Goal: Information Seeking & Learning: Learn about a topic

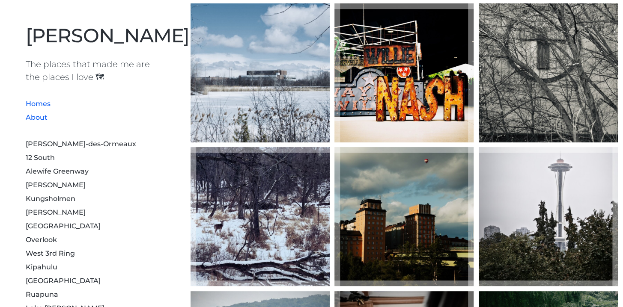
click at [42, 122] on link "About" at bounding box center [37, 117] width 22 height 8
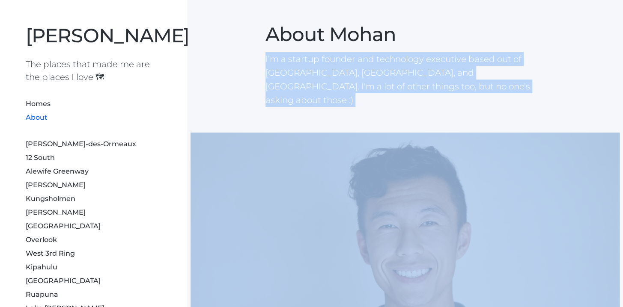
drag, startPoint x: 264, startPoint y: 59, endPoint x: 432, endPoint y: 93, distance: 171.6
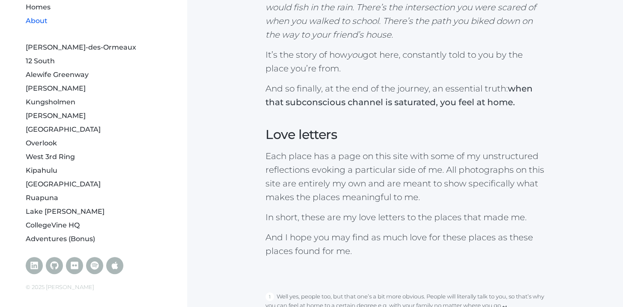
scroll to position [1138, 0]
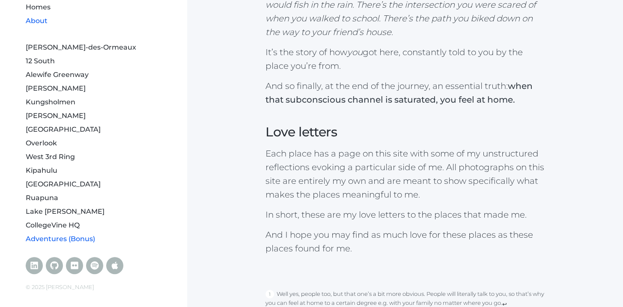
click at [57, 237] on link "Adventures (Bonus)" at bounding box center [60, 239] width 69 height 8
